Goal: Task Accomplishment & Management: Use online tool/utility

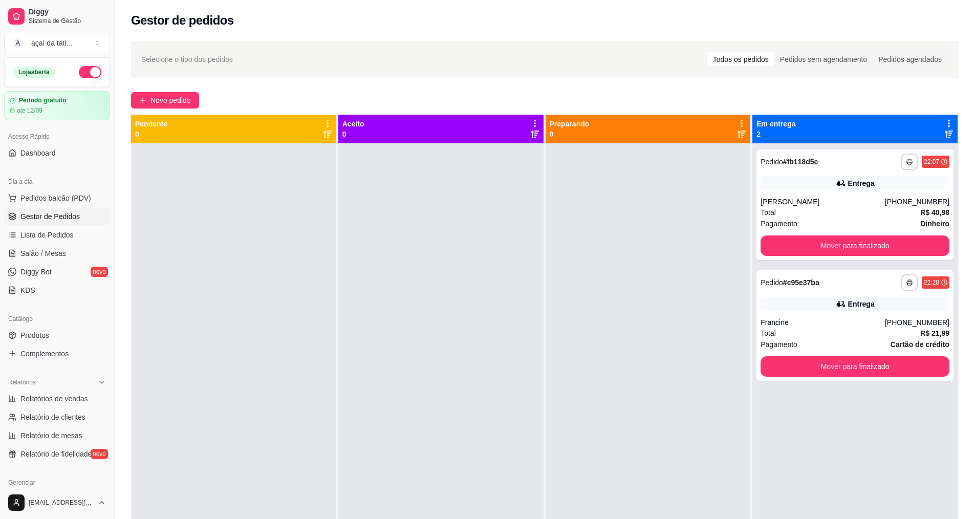
scroll to position [29, 0]
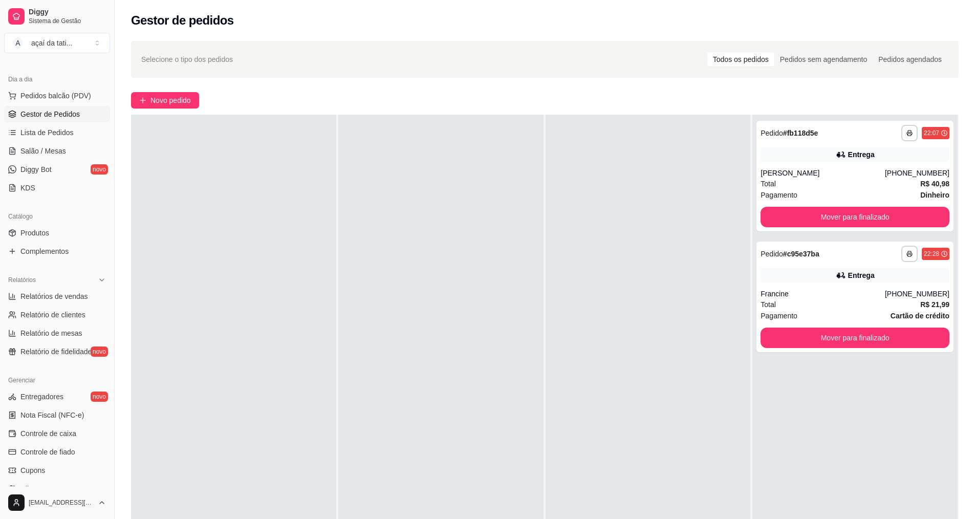
click at [640, 295] on div at bounding box center [648, 374] width 205 height 519
click at [813, 216] on button "Mover para finalizado" at bounding box center [855, 217] width 189 height 20
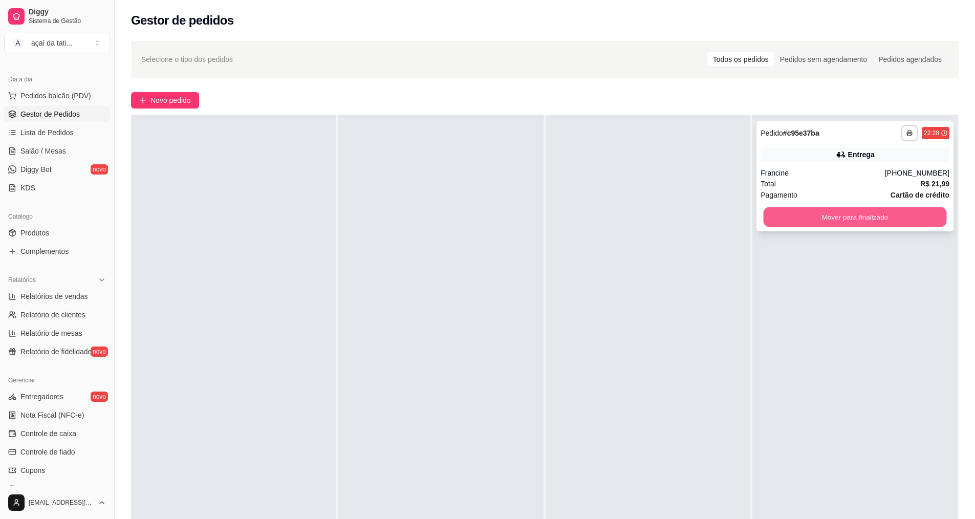
click at [818, 217] on button "Mover para finalizado" at bounding box center [855, 217] width 183 height 20
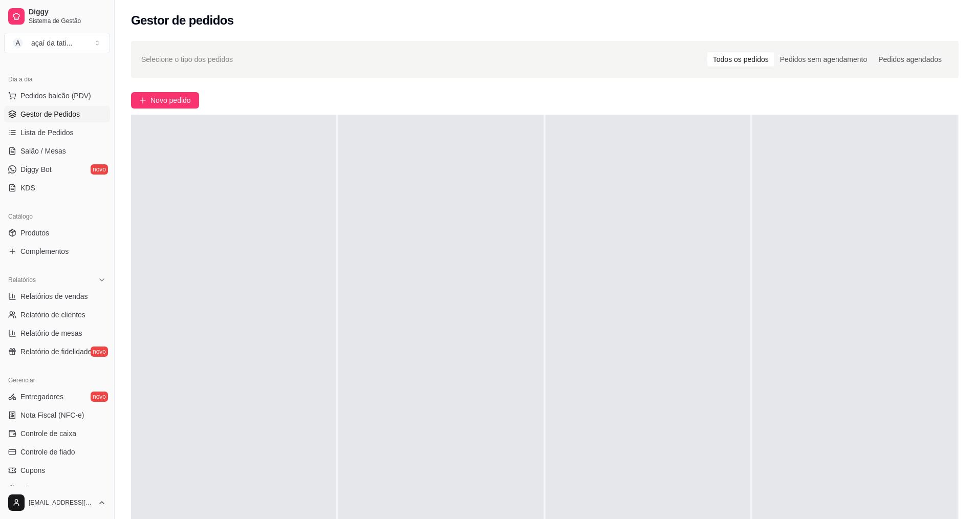
drag, startPoint x: 628, startPoint y: 231, endPoint x: 447, endPoint y: 223, distance: 181.5
click at [603, 227] on div at bounding box center [648, 374] width 205 height 519
click at [22, 166] on span "Diggy Bot" at bounding box center [35, 169] width 31 height 10
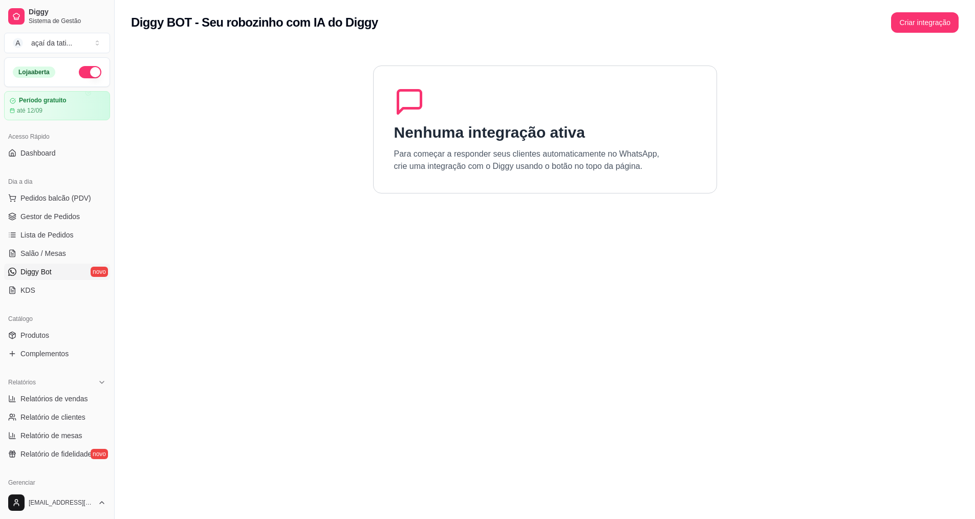
click at [75, 271] on link "Diggy Bot novo" at bounding box center [57, 272] width 106 height 16
click at [62, 151] on link "Dashboard" at bounding box center [57, 153] width 106 height 16
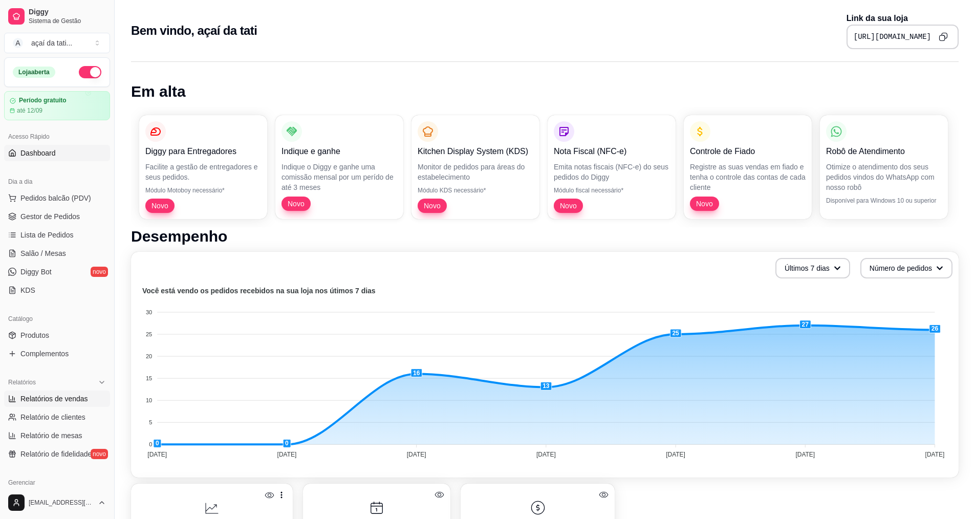
click at [51, 402] on span "Relatórios de vendas" at bounding box center [54, 399] width 68 height 10
select select "ALL"
select select "0"
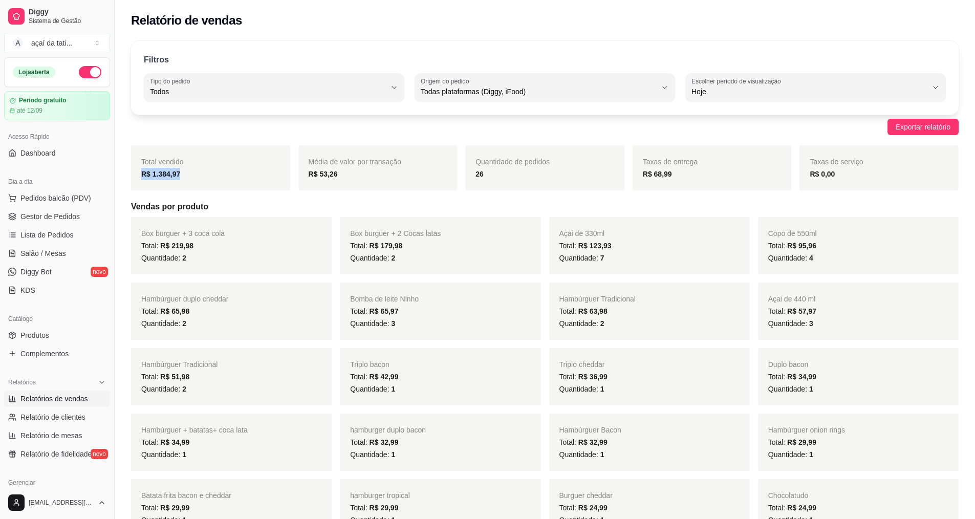
drag, startPoint x: 176, startPoint y: 180, endPoint x: 126, endPoint y: 185, distance: 49.9
drag, startPoint x: 262, startPoint y: 129, endPoint x: 237, endPoint y: 158, distance: 38.8
click at [262, 131] on div "Exportar relatório" at bounding box center [545, 127] width 828 height 16
click at [70, 213] on span "Gestor de Pedidos" at bounding box center [49, 216] width 59 height 10
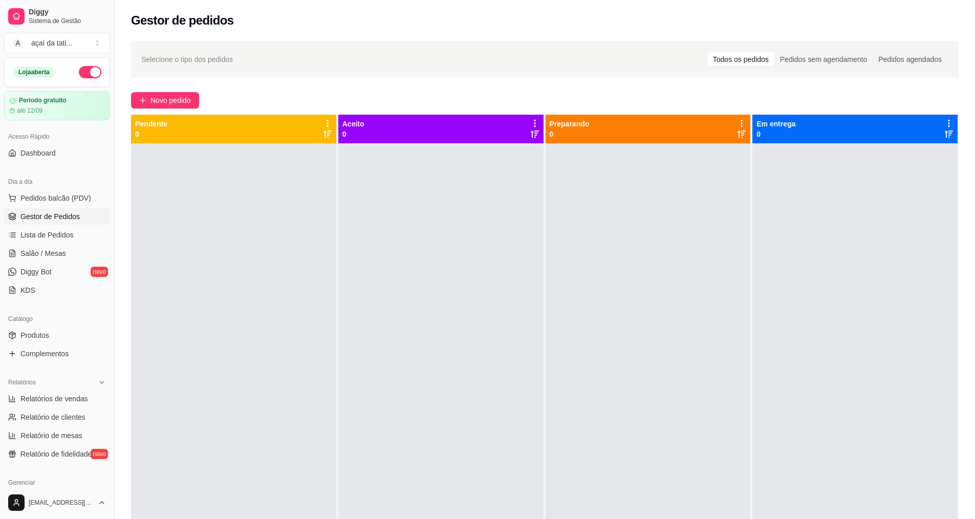
click at [218, 204] on div at bounding box center [233, 402] width 205 height 519
